Goal: Information Seeking & Learning: Understand process/instructions

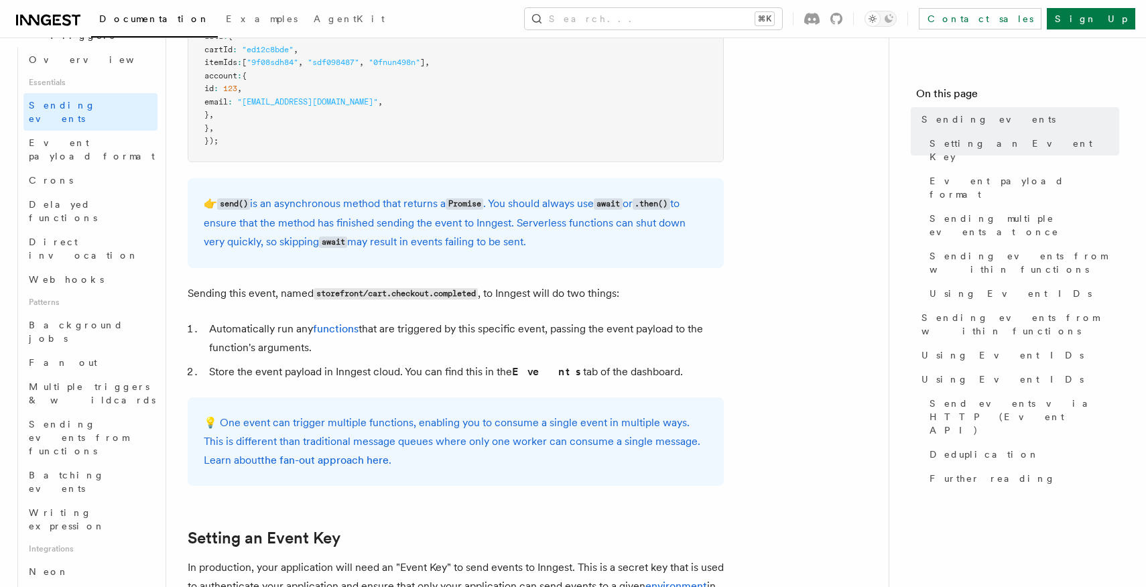
scroll to position [564, 0]
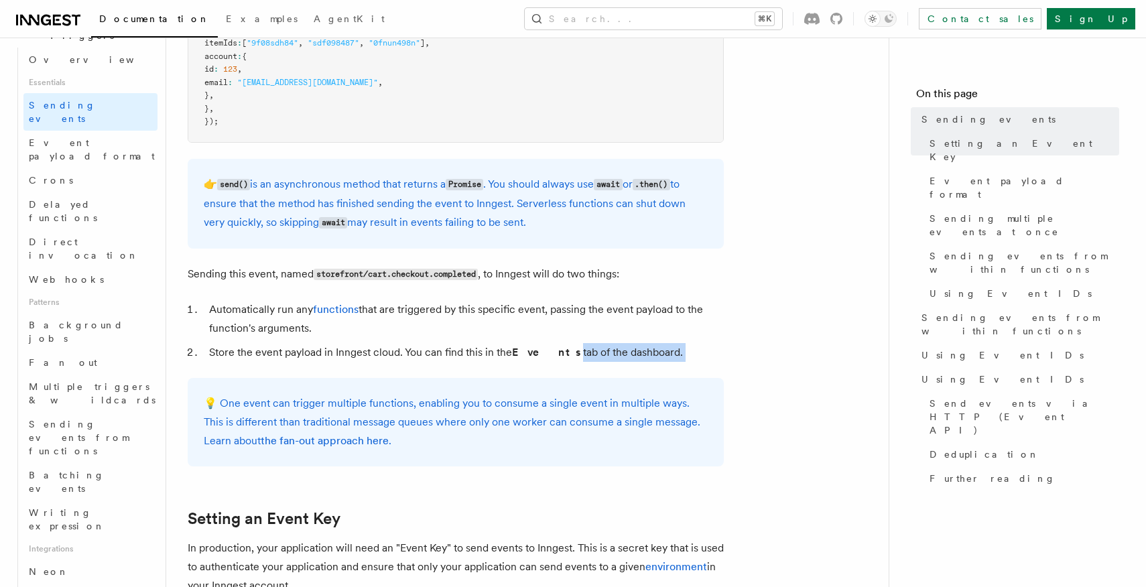
drag, startPoint x: 220, startPoint y: 365, endPoint x: 549, endPoint y: 354, distance: 329.8
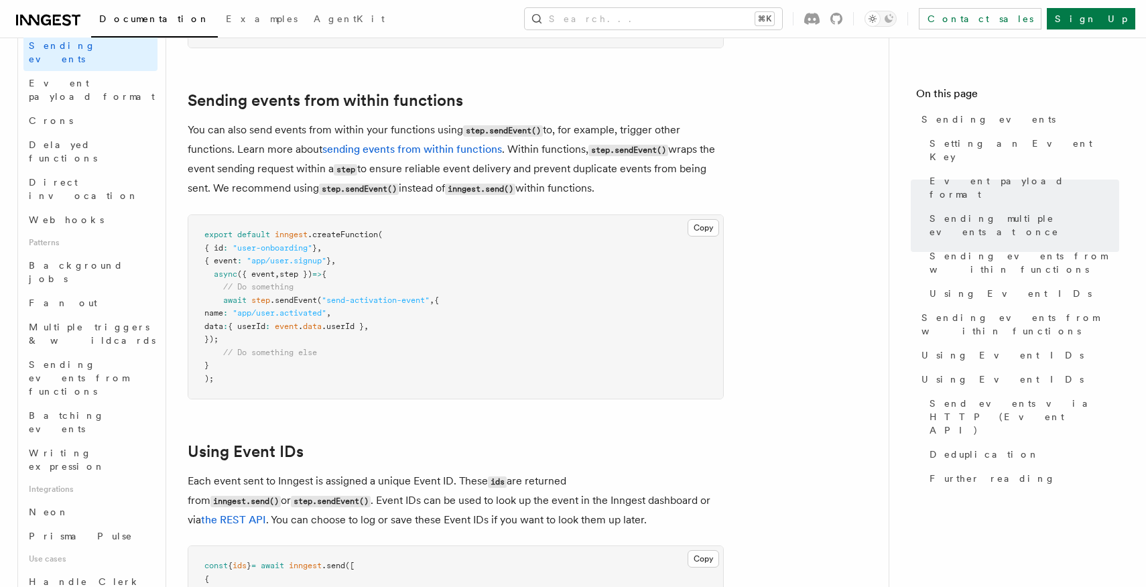
scroll to position [460, 0]
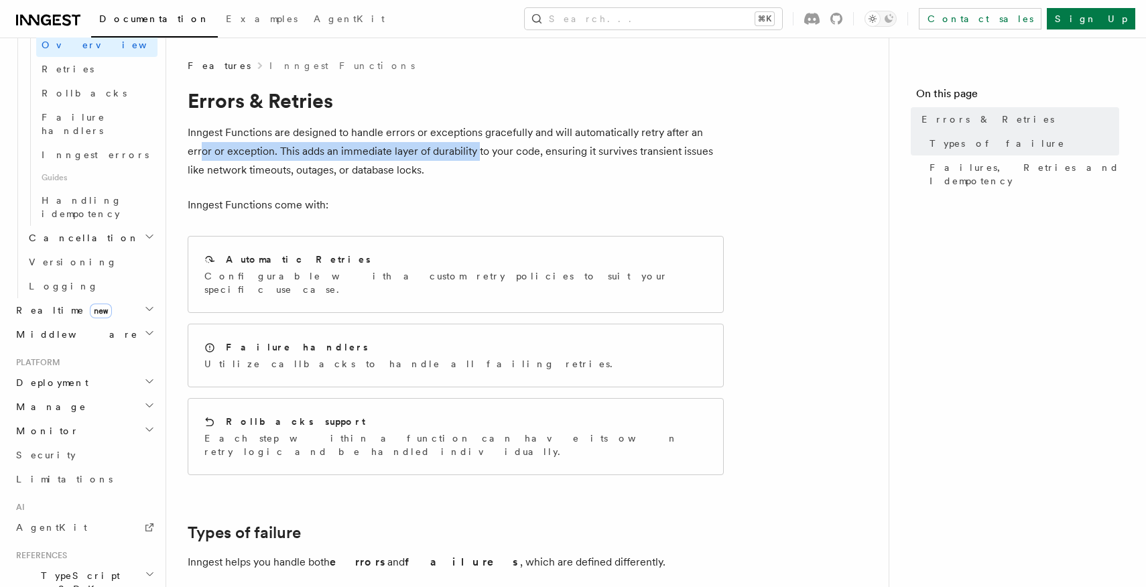
drag, startPoint x: 206, startPoint y: 149, endPoint x: 478, endPoint y: 149, distance: 272.0
click at [475, 149] on p "Inngest Functions are designed to handle errors or exceptions gracefully and wi…" at bounding box center [456, 151] width 536 height 56
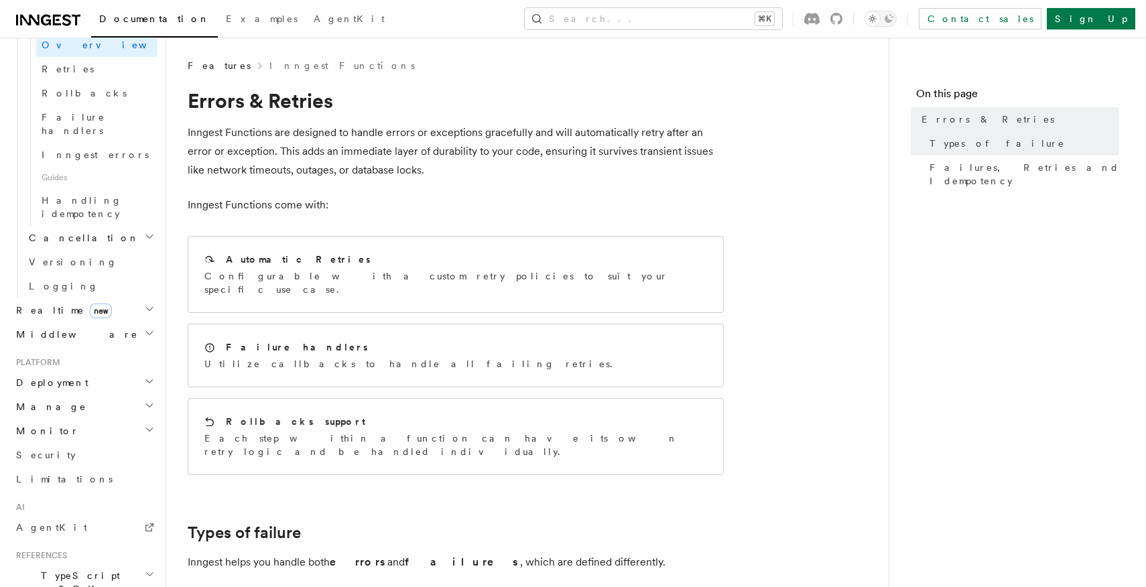
click at [478, 149] on p "Inngest Functions are designed to handle errors or exceptions gracefully and wi…" at bounding box center [456, 151] width 536 height 56
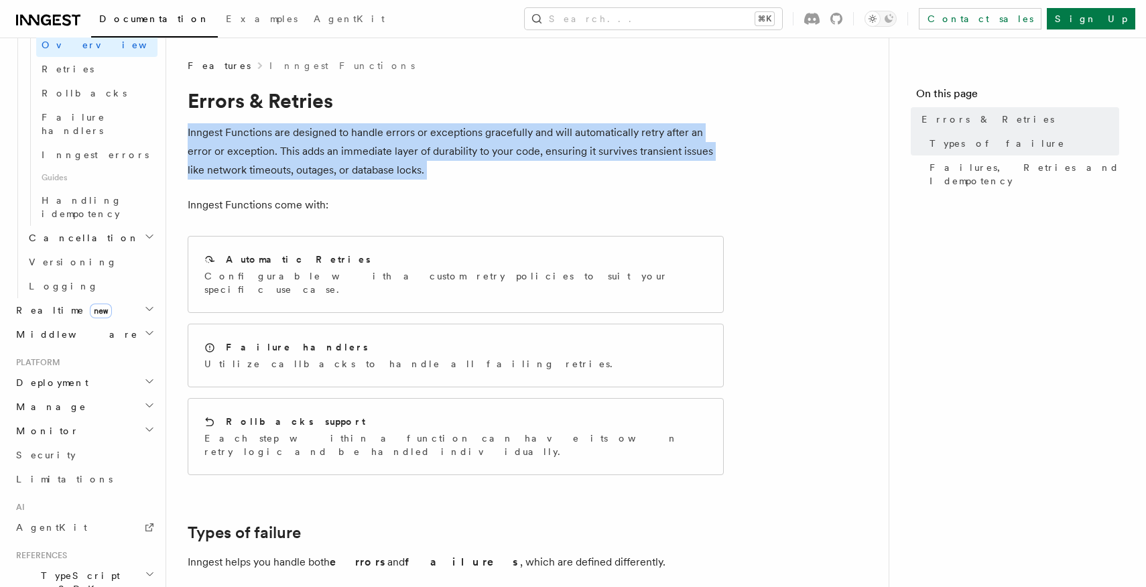
click at [478, 149] on p "Inngest Functions are designed to handle errors or exceptions gracefully and wi…" at bounding box center [456, 151] width 536 height 56
click at [478, 170] on p "Inngest Functions are designed to handle errors or exceptions gracefully and wi…" at bounding box center [456, 151] width 536 height 56
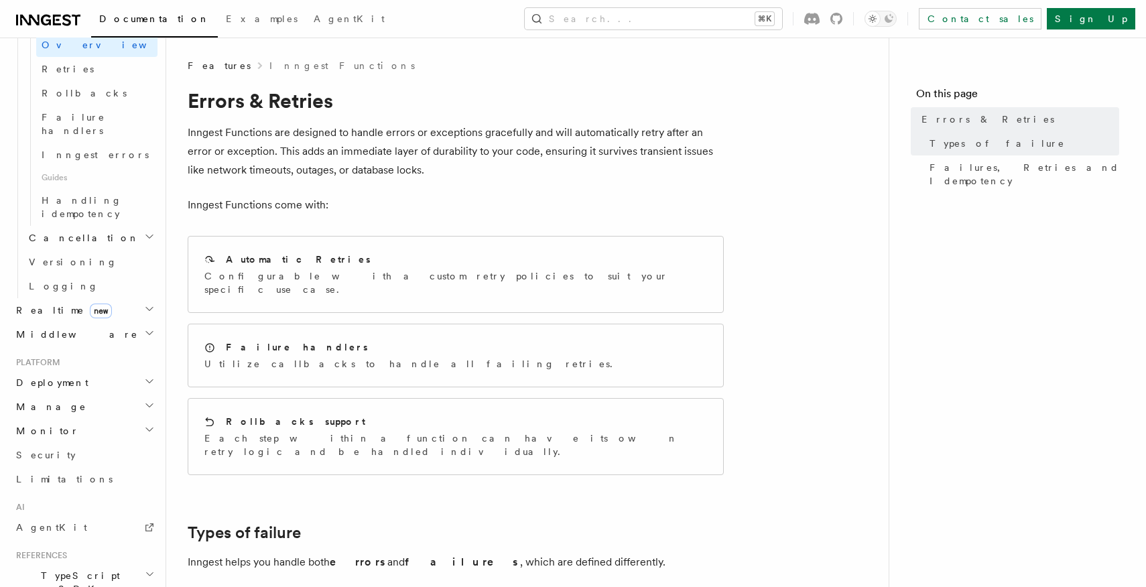
click at [478, 170] on p "Inngest Functions are designed to handle errors or exceptions gracefully and wi…" at bounding box center [456, 151] width 536 height 56
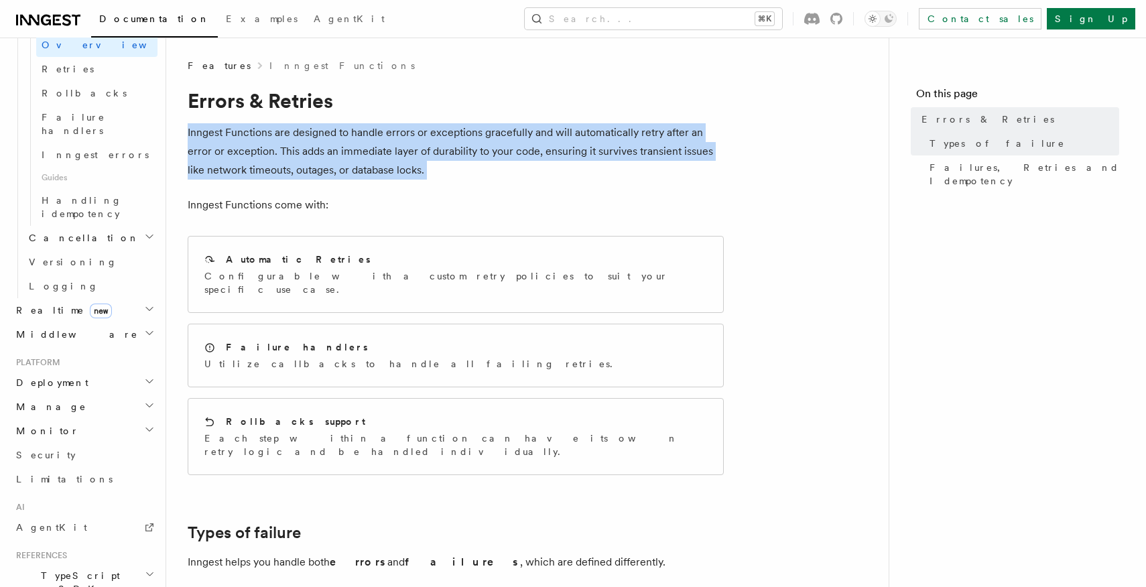
click at [478, 170] on p "Inngest Functions are designed to handle errors or exceptions gracefully and wi…" at bounding box center [456, 151] width 536 height 56
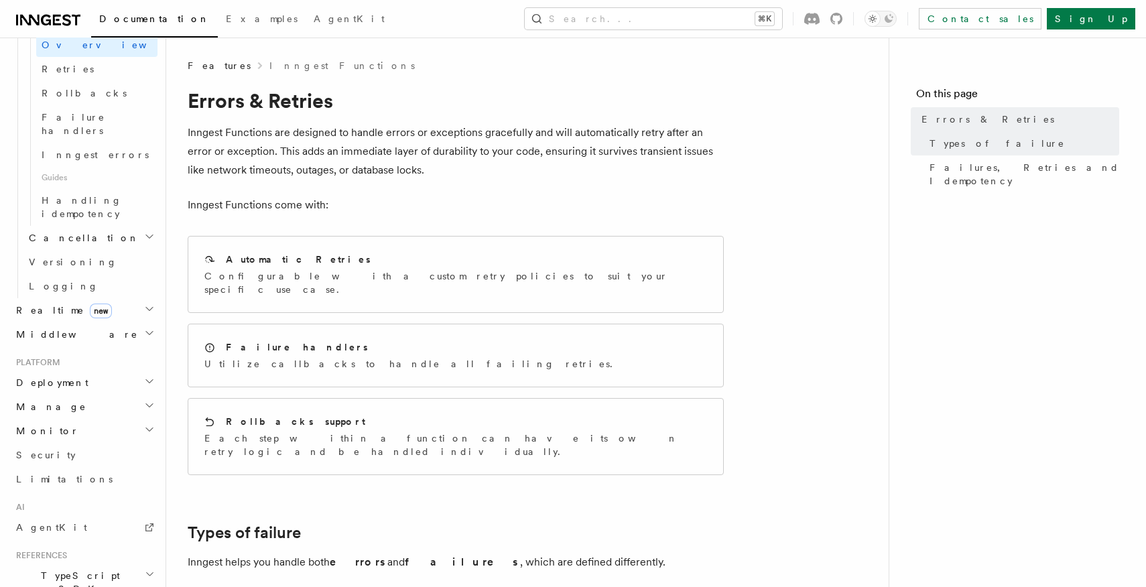
click at [479, 162] on p "Inngest Functions are designed to handle errors or exceptions gracefully and wi…" at bounding box center [456, 151] width 536 height 56
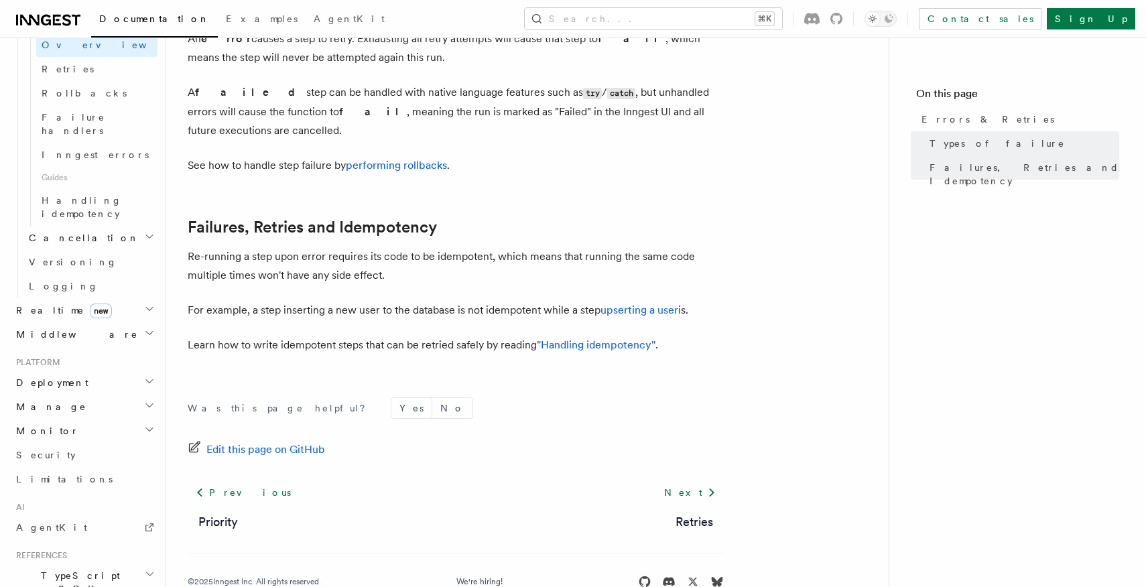
scroll to position [565, 0]
